Goal: Use online tool/utility: Utilize a website feature to perform a specific function

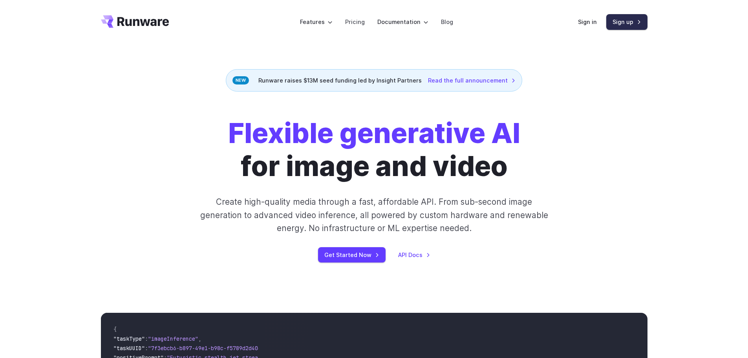
click at [634, 26] on link "Sign up" at bounding box center [626, 21] width 41 height 15
click at [592, 20] on link "Sign in" at bounding box center [587, 21] width 19 height 9
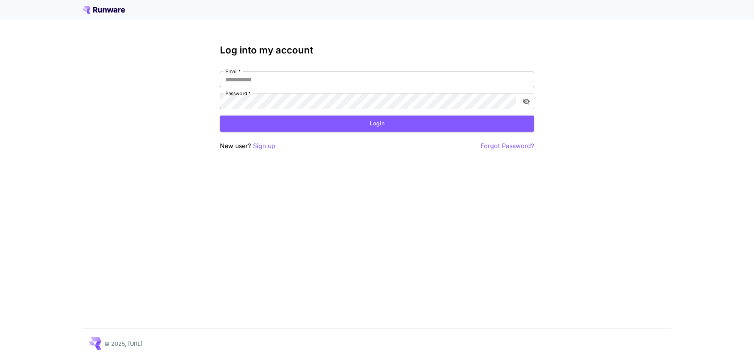
click at [299, 80] on input "Email   *" at bounding box center [377, 79] width 314 height 16
type input "**********"
click at [530, 102] on icon "toggle password visibility" at bounding box center [526, 101] width 8 height 8
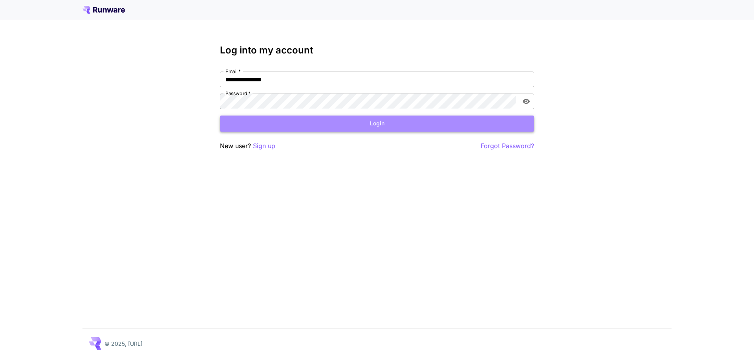
click at [347, 119] on button "Login" at bounding box center [377, 123] width 314 height 16
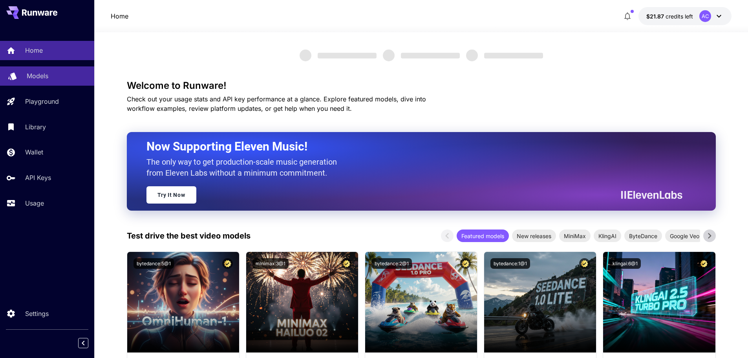
click at [41, 72] on p "Models" at bounding box center [38, 75] width 22 height 9
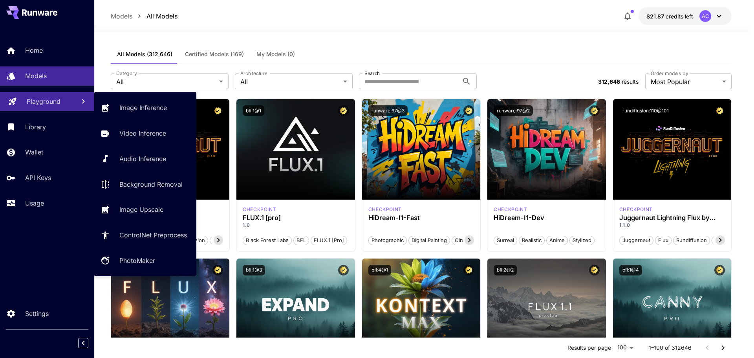
click at [51, 104] on p "Playground" at bounding box center [44, 101] width 34 height 9
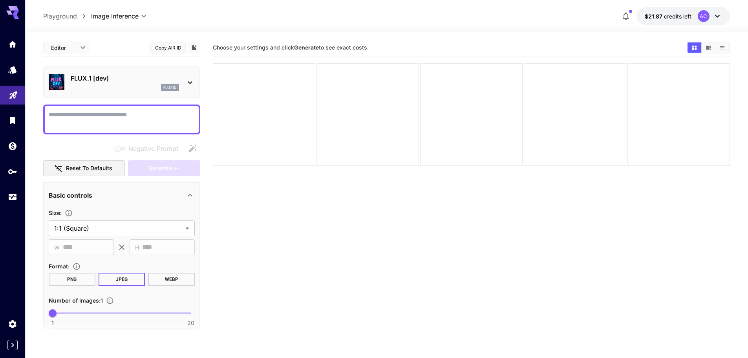
click at [294, 205] on section "Choose your settings and click Generate to see exact costs." at bounding box center [471, 217] width 517 height 358
click at [16, 168] on icon "API Keys" at bounding box center [13, 168] width 9 height 9
